Goal: Use online tool/utility: Utilize a website feature to perform a specific function

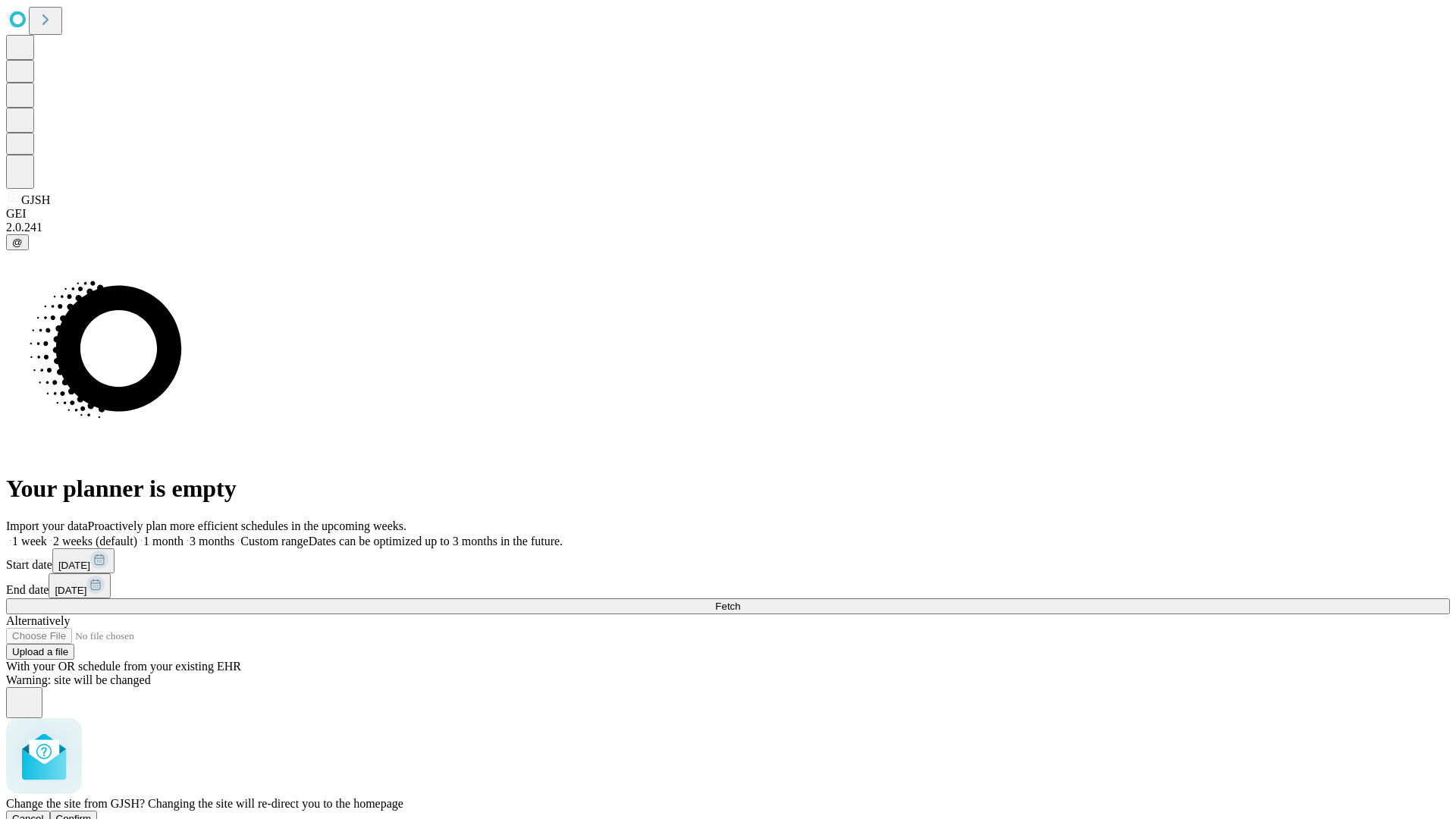
click at [92, 813] on span "Confirm" at bounding box center [73, 818] width 35 height 11
click at [183, 535] on label "1 month" at bounding box center [160, 541] width 46 height 13
click at [740, 601] on span "Fetch" at bounding box center [727, 606] width 25 height 11
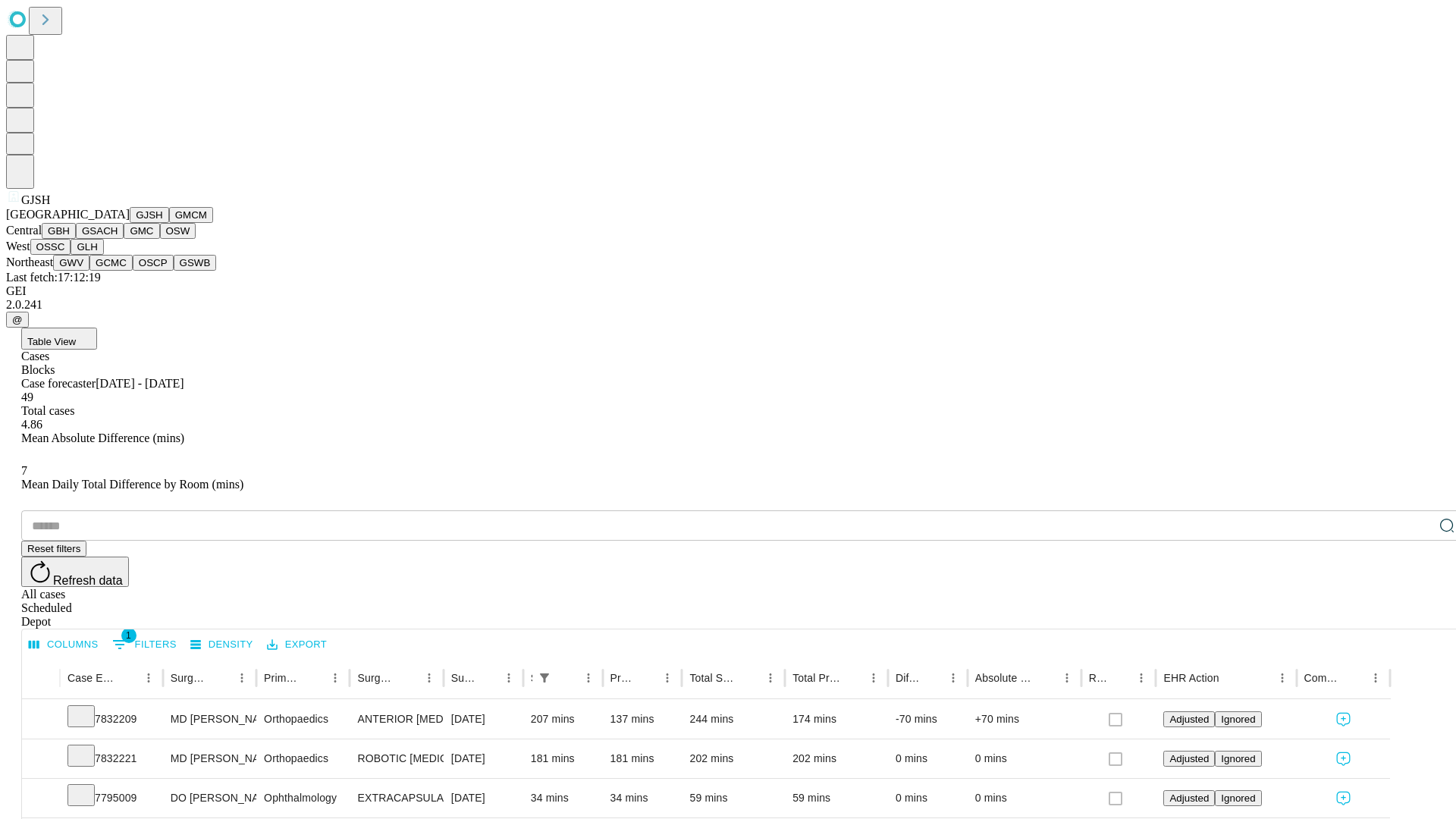
click at [169, 223] on button "GMCM" at bounding box center [190, 214] width 44 height 16
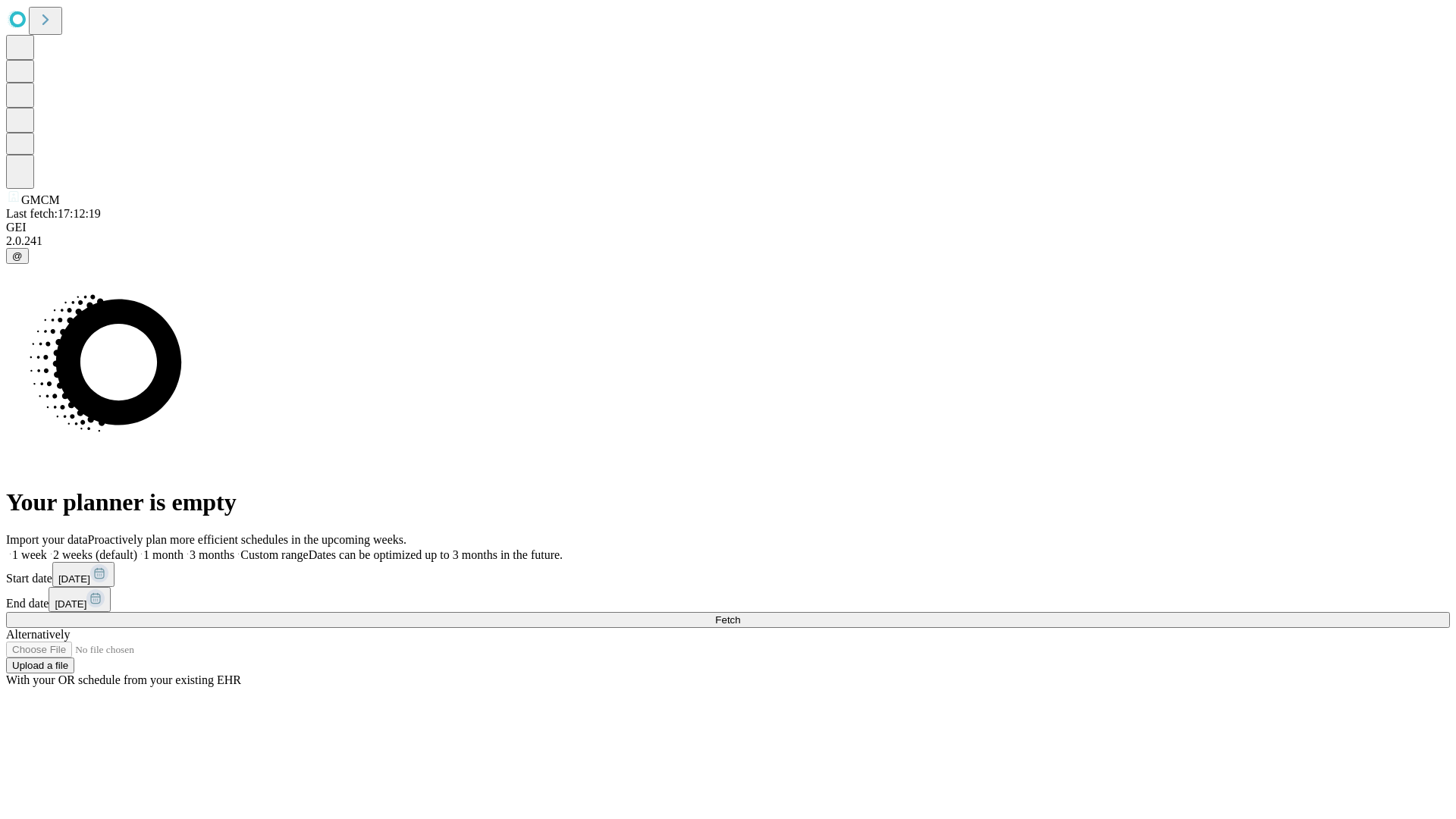
click at [183, 549] on label "1 month" at bounding box center [160, 555] width 46 height 13
click at [740, 614] on span "Fetch" at bounding box center [727, 619] width 25 height 11
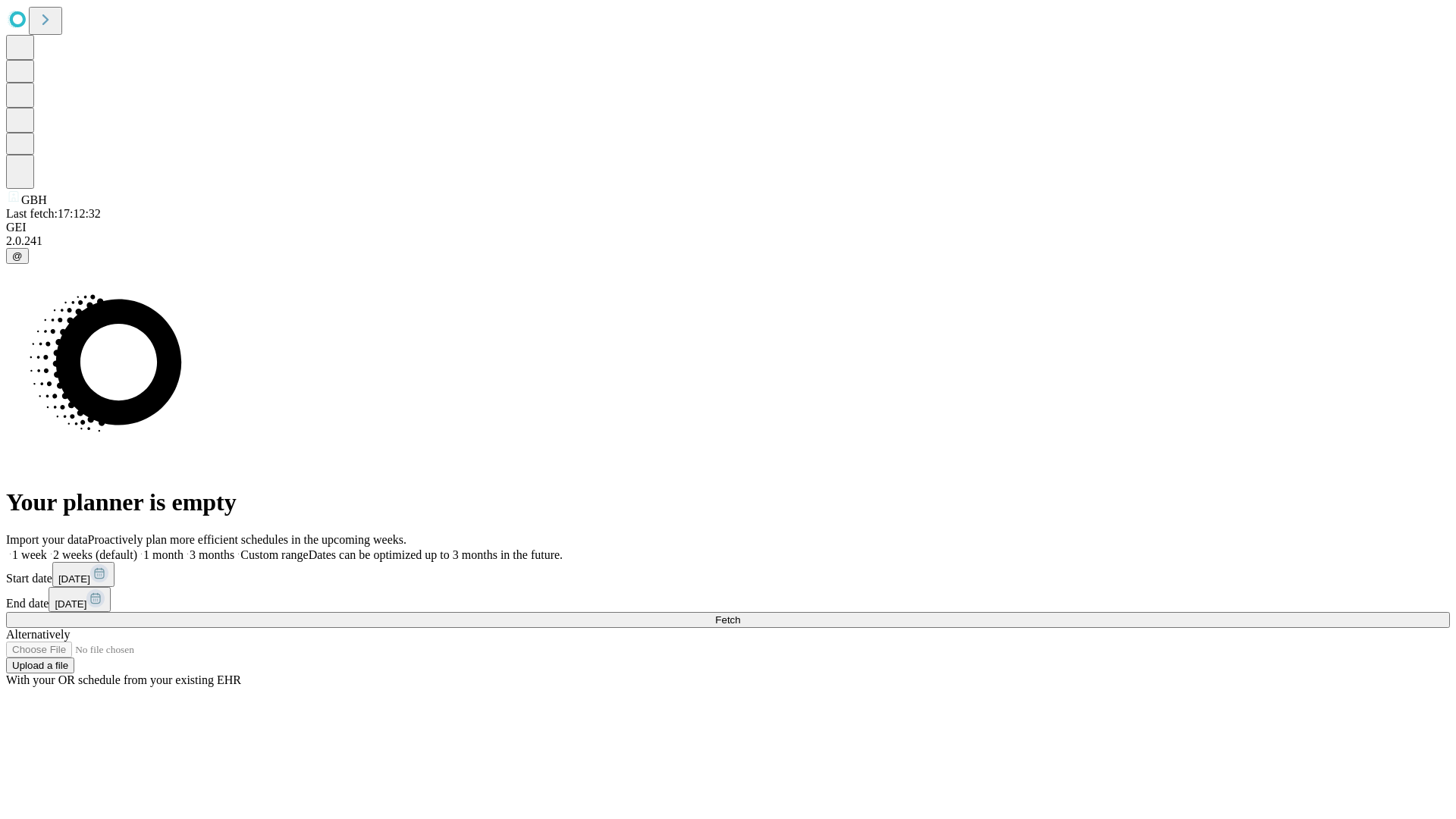
click at [183, 549] on label "1 month" at bounding box center [160, 555] width 46 height 13
click at [740, 614] on span "Fetch" at bounding box center [727, 619] width 25 height 11
click at [183, 549] on label "1 month" at bounding box center [160, 555] width 46 height 13
click at [740, 614] on span "Fetch" at bounding box center [727, 619] width 25 height 11
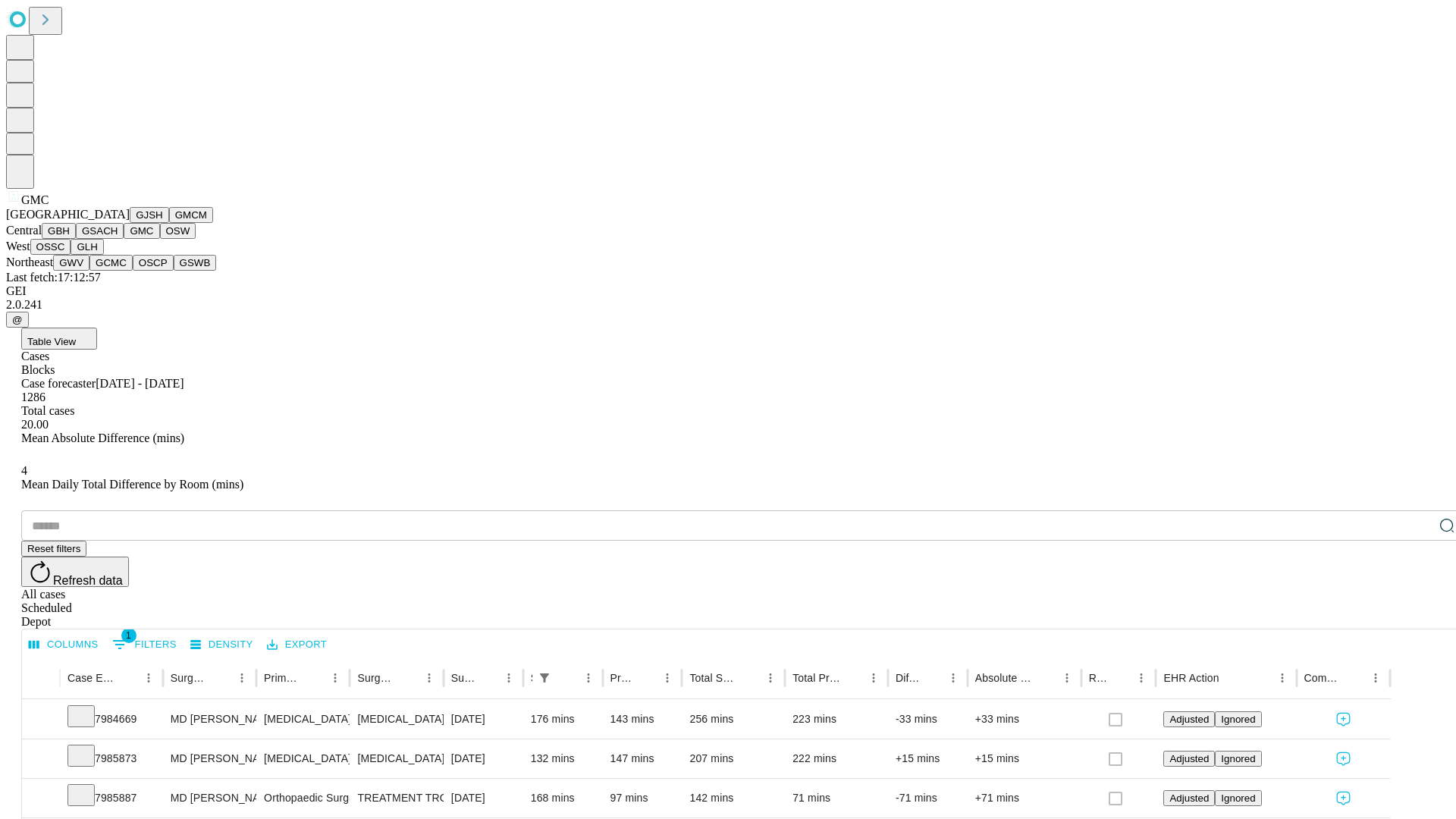
click at [160, 239] on button "OSW" at bounding box center [178, 231] width 36 height 16
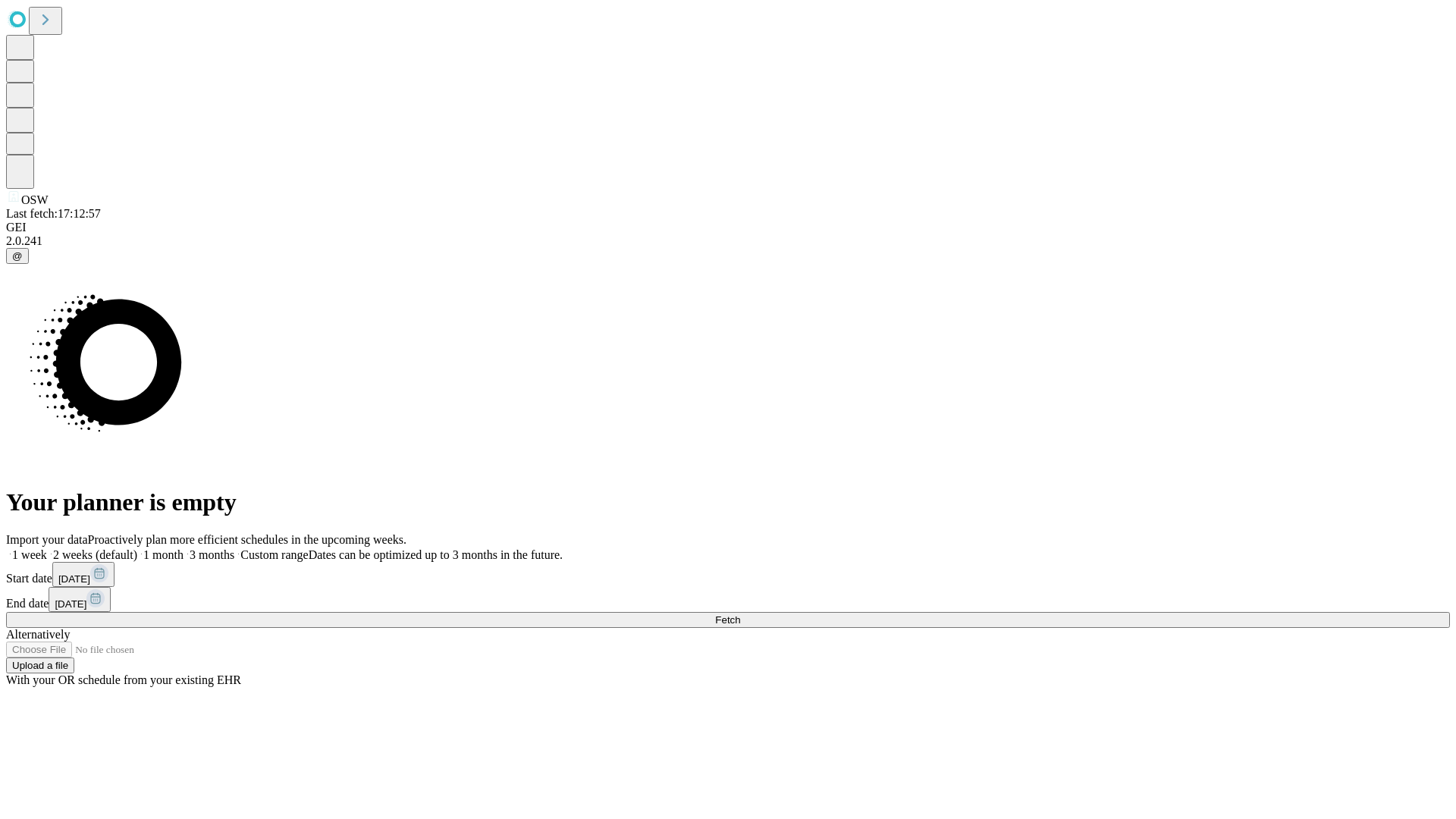
click at [183, 549] on label "1 month" at bounding box center [160, 555] width 46 height 13
click at [740, 614] on span "Fetch" at bounding box center [727, 619] width 25 height 11
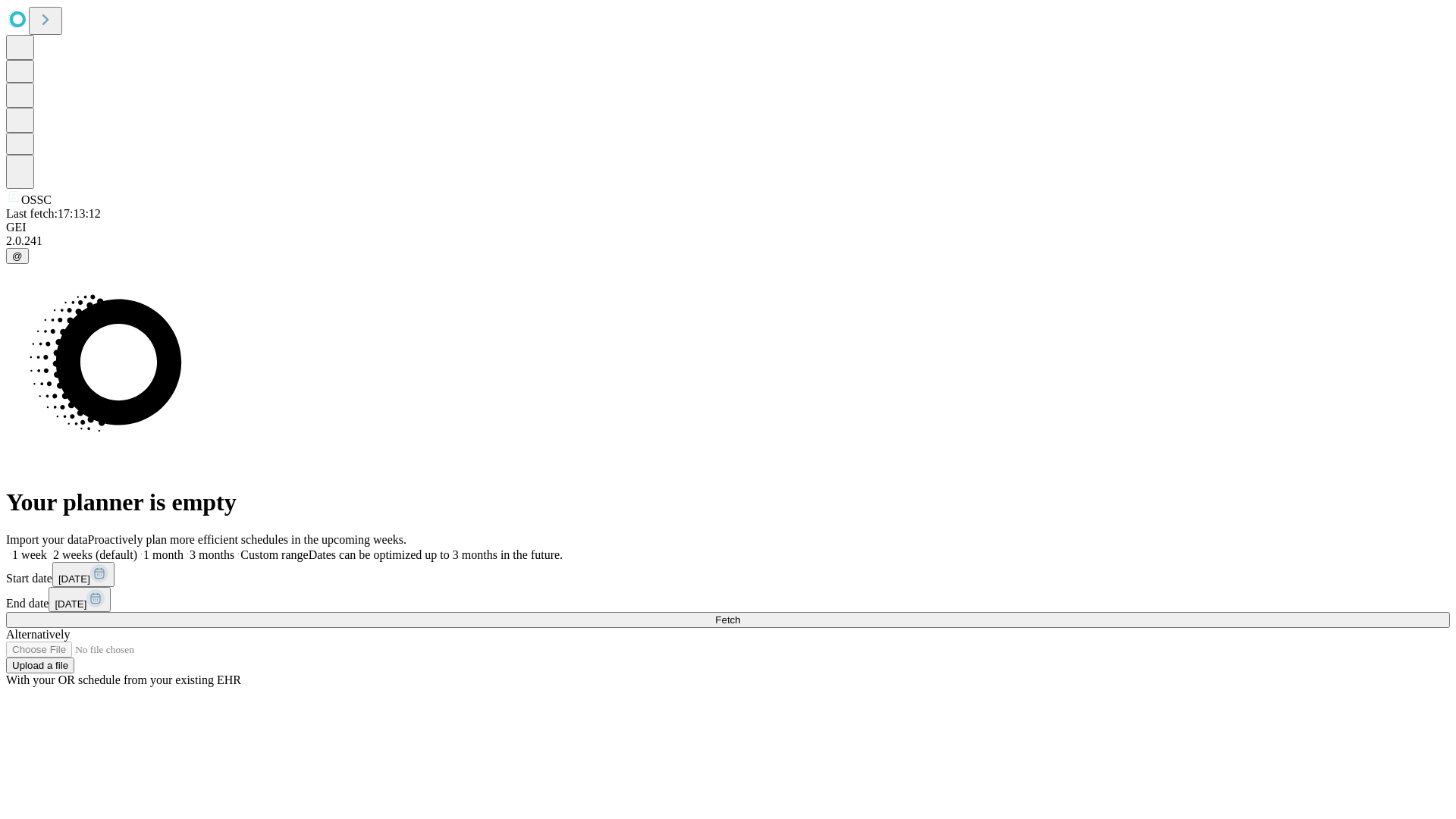
click at [183, 549] on label "1 month" at bounding box center [160, 555] width 46 height 13
click at [740, 614] on span "Fetch" at bounding box center [727, 619] width 25 height 11
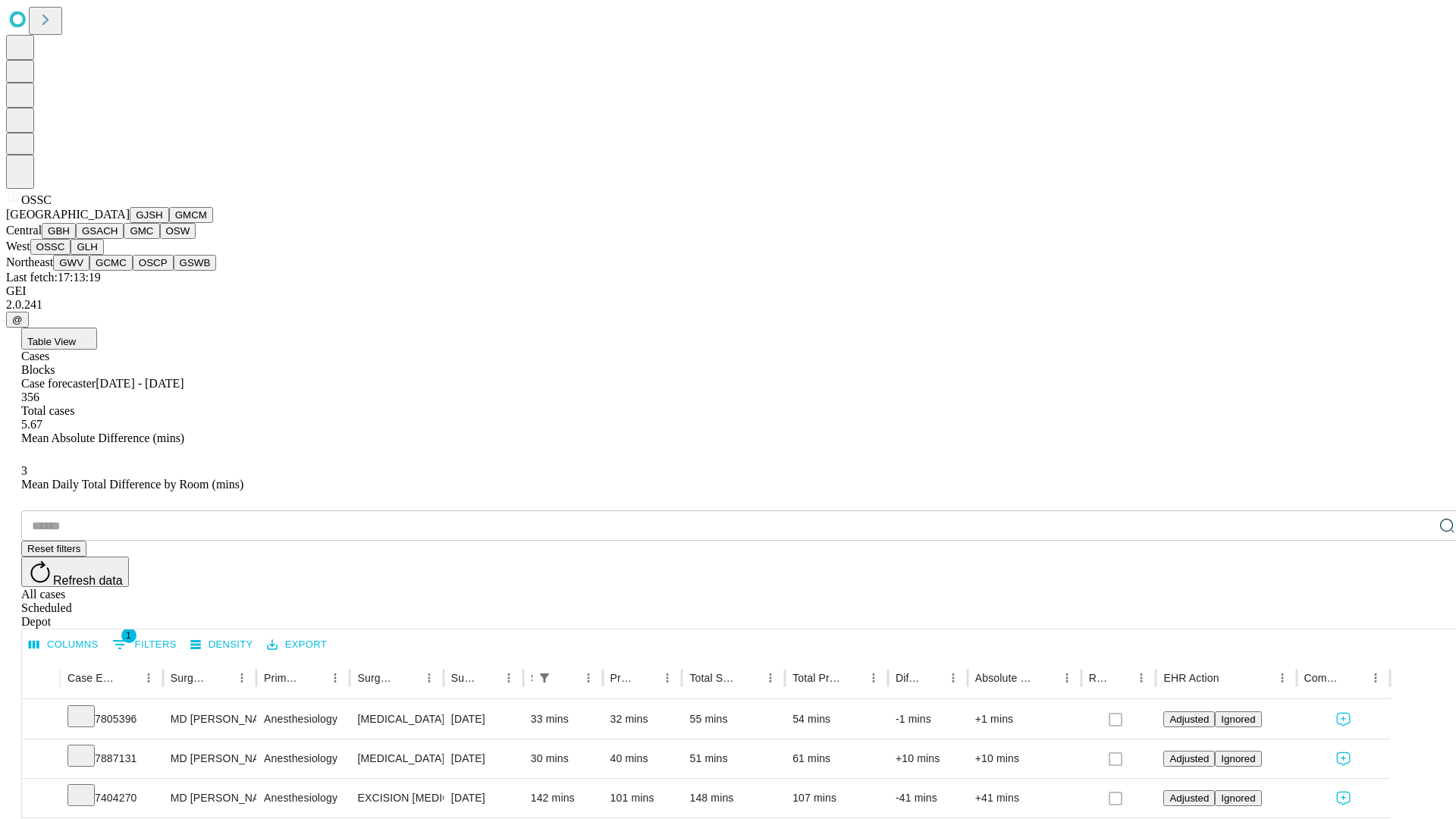
click at [103, 255] on button "GLH" at bounding box center [87, 246] width 33 height 16
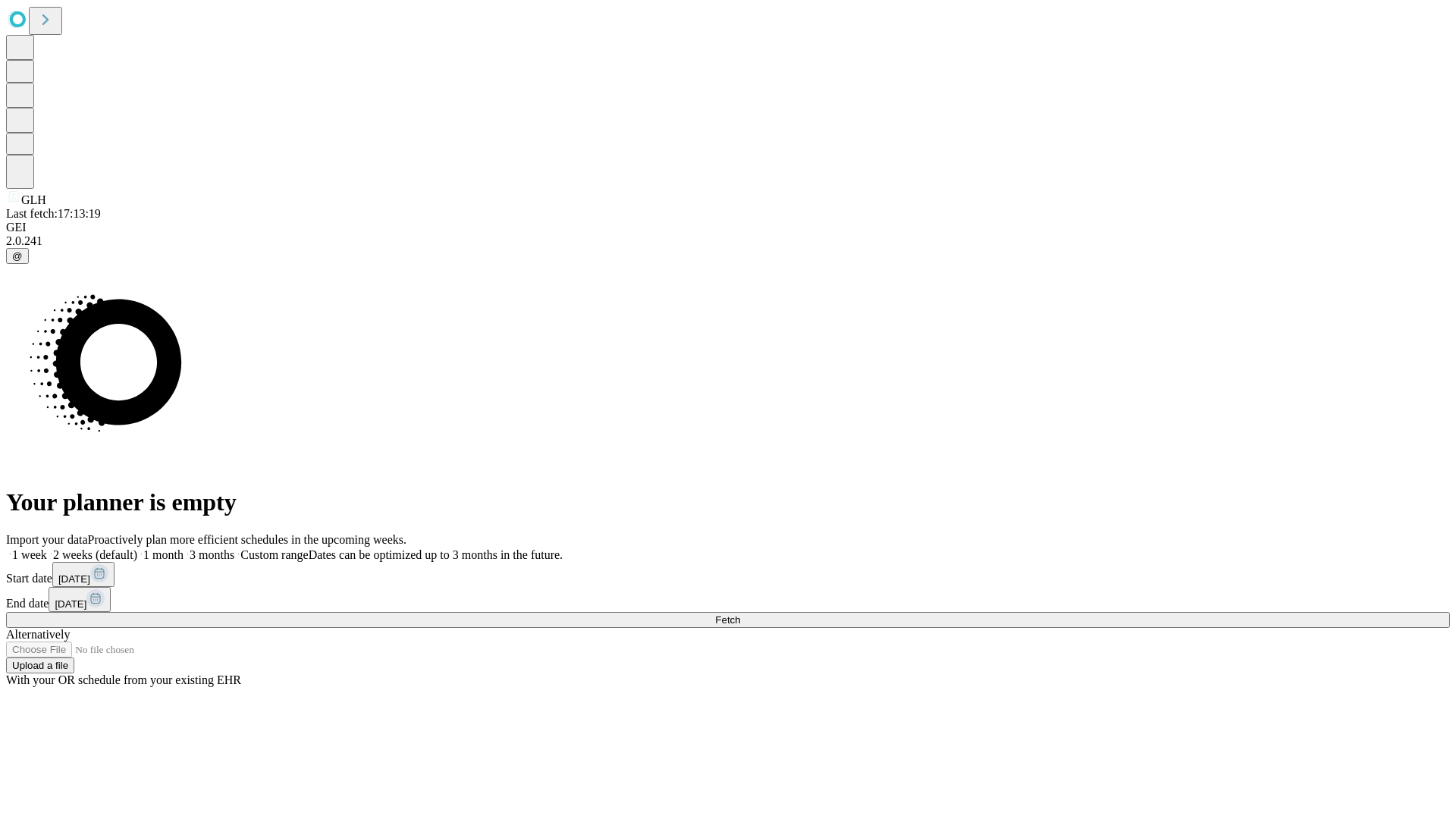
click at [183, 549] on label "1 month" at bounding box center [160, 555] width 46 height 13
click at [740, 614] on span "Fetch" at bounding box center [727, 619] width 25 height 11
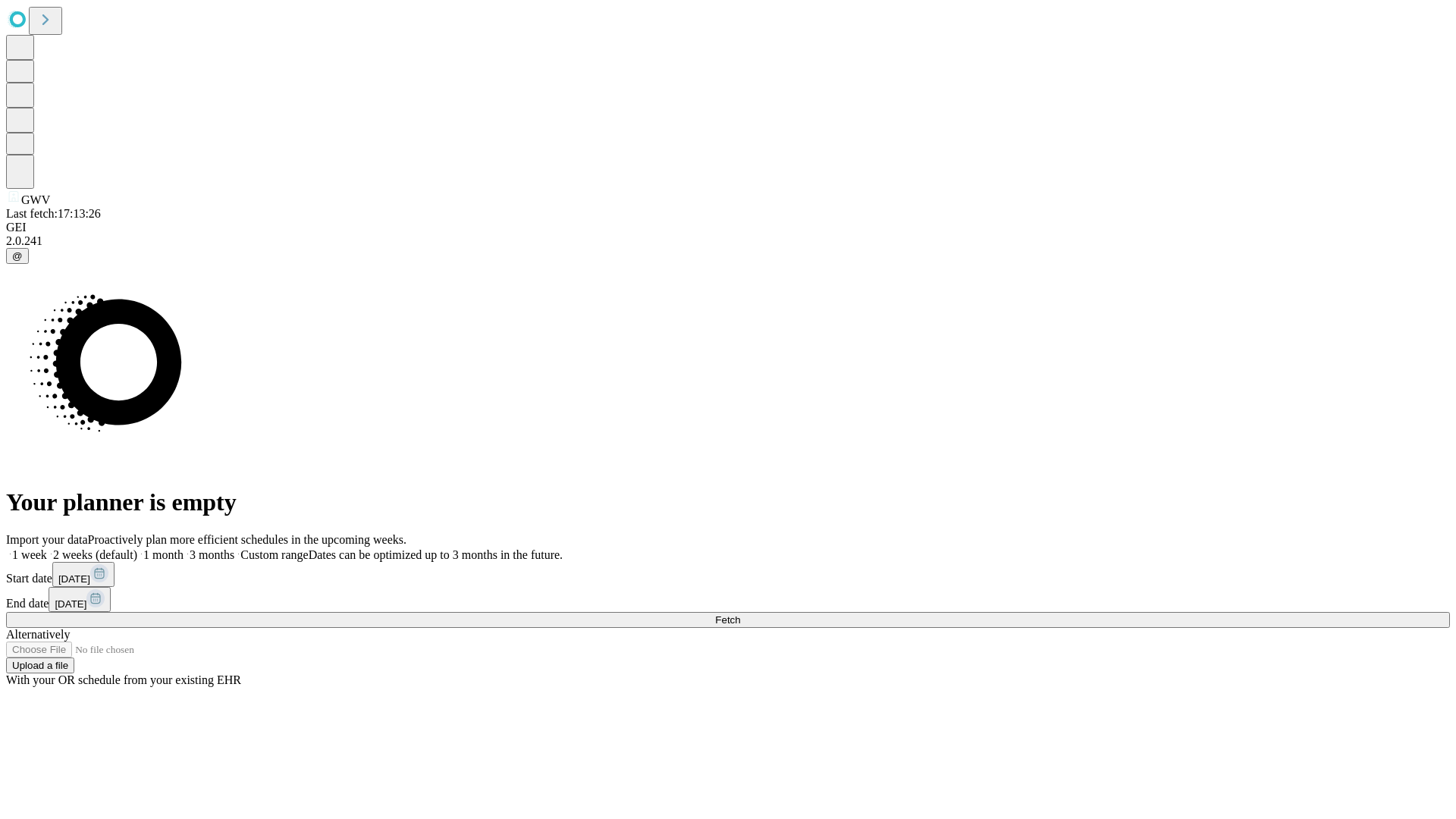
click at [183, 549] on label "1 month" at bounding box center [160, 555] width 46 height 13
click at [740, 614] on span "Fetch" at bounding box center [727, 619] width 25 height 11
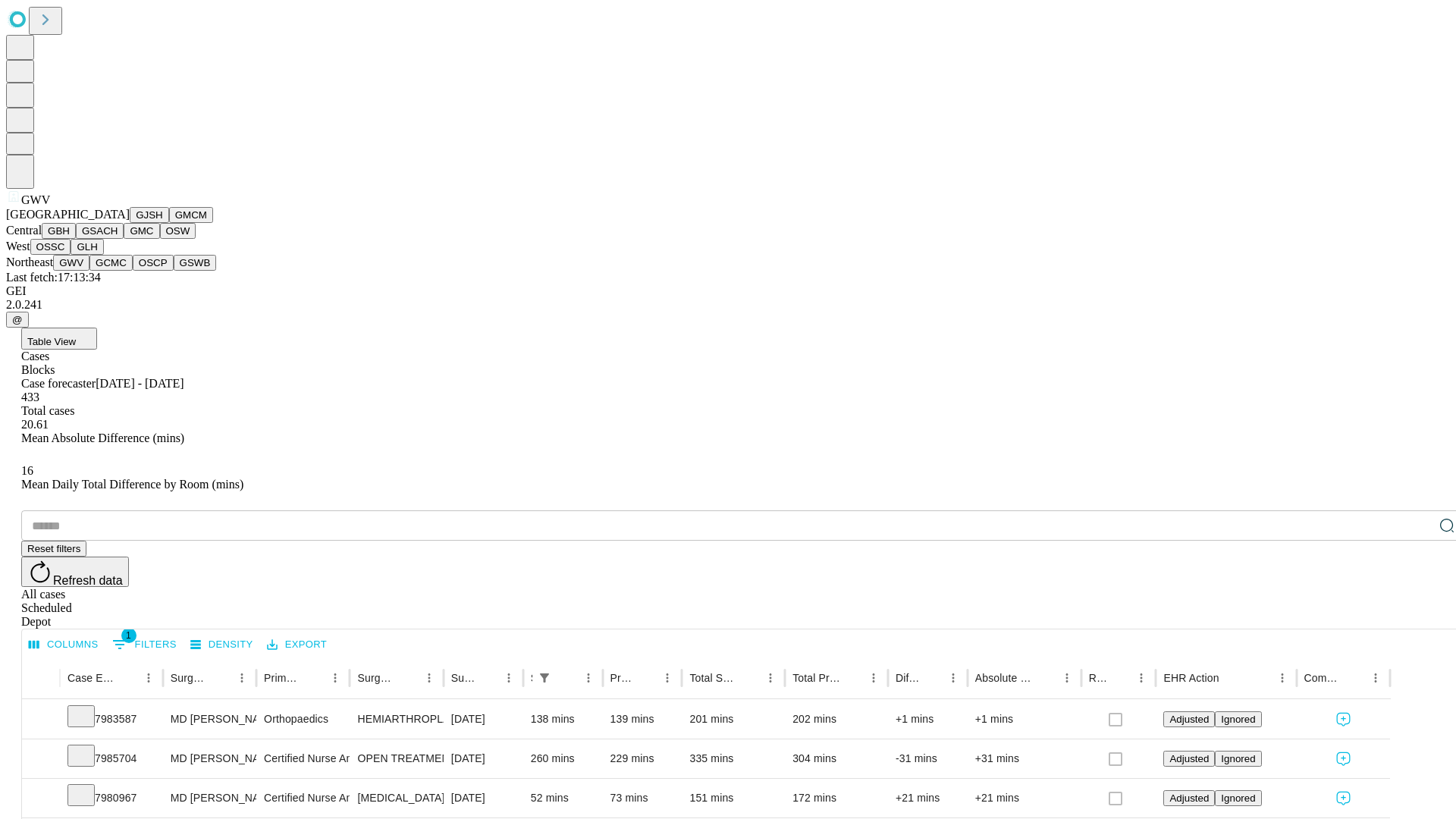
click at [118, 270] on button "GCMC" at bounding box center [111, 263] width 43 height 16
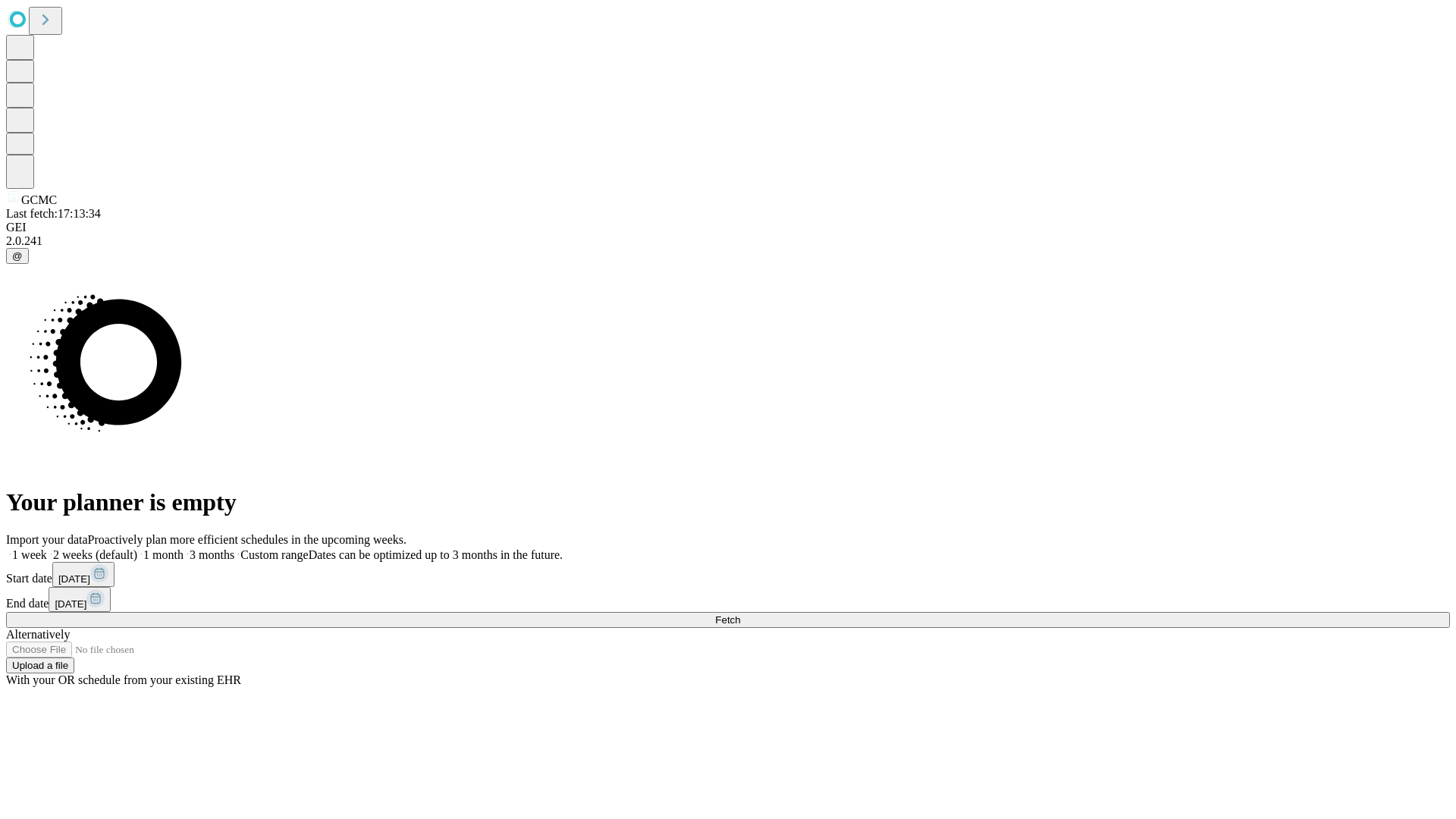
click at [183, 549] on label "1 month" at bounding box center [160, 555] width 46 height 13
click at [740, 614] on span "Fetch" at bounding box center [727, 619] width 25 height 11
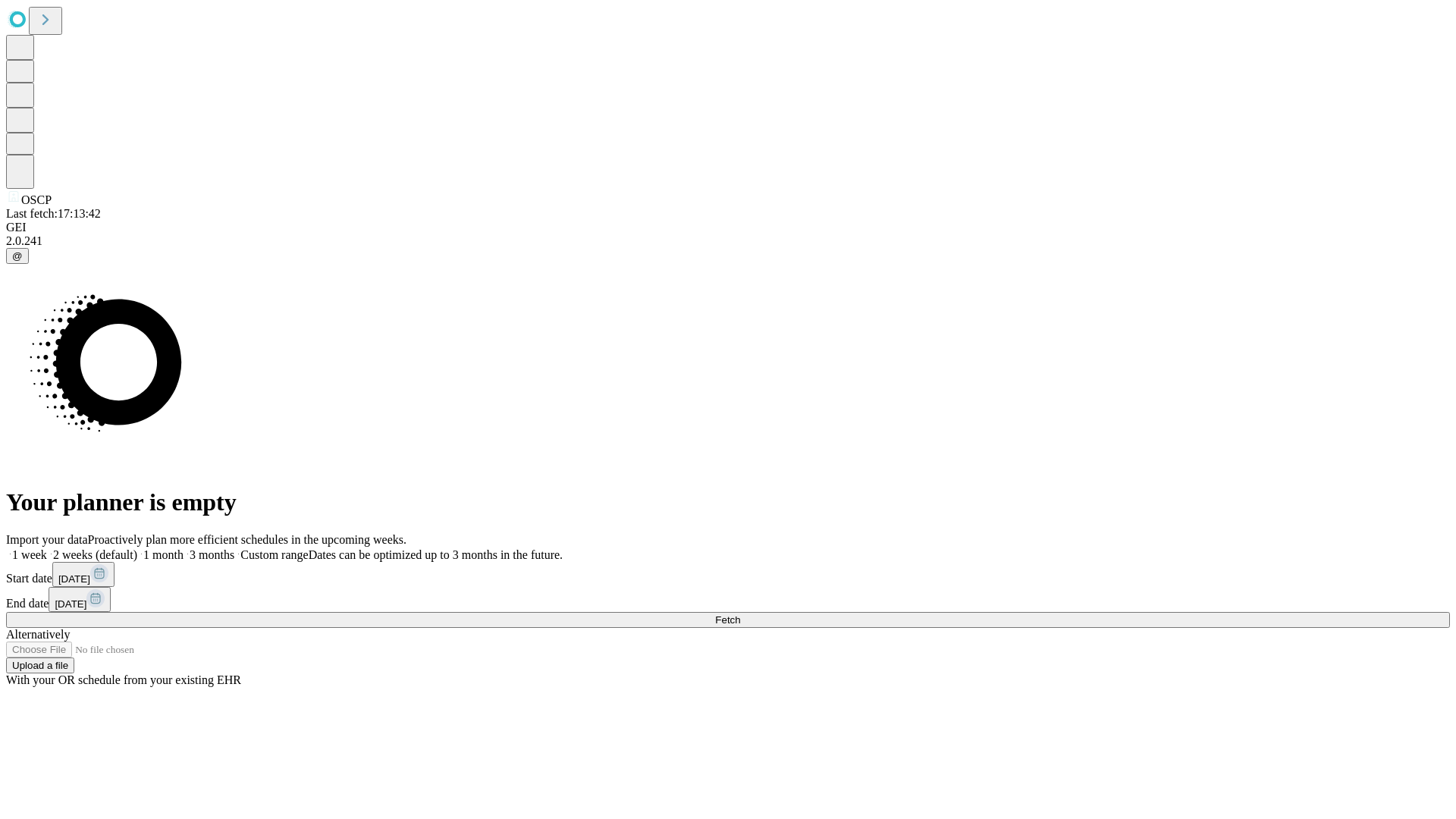
click at [183, 549] on label "1 month" at bounding box center [160, 555] width 46 height 13
click at [740, 614] on span "Fetch" at bounding box center [727, 619] width 25 height 11
